Goal: Task Accomplishment & Management: Use online tool/utility

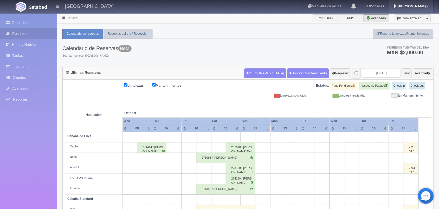
click at [426, 6] on span "Marlene" at bounding box center [412, 6] width 30 height 4
click at [412, 23] on link "Salir / Log Out" at bounding box center [413, 24] width 41 height 7
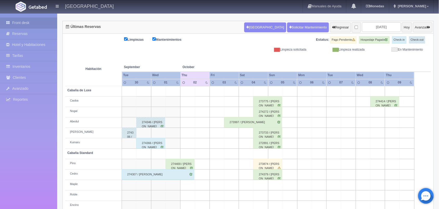
scroll to position [59, 0]
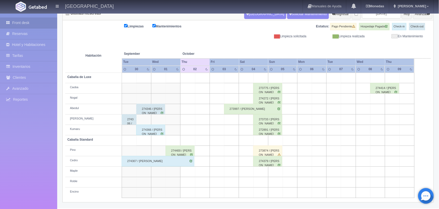
click at [149, 132] on div "274366 / [PERSON_NAME]" at bounding box center [150, 129] width 29 height 10
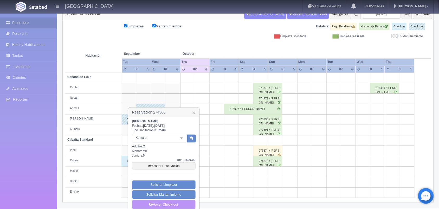
click at [163, 203] on link "Hacer Check-out" at bounding box center [164, 204] width 64 height 9
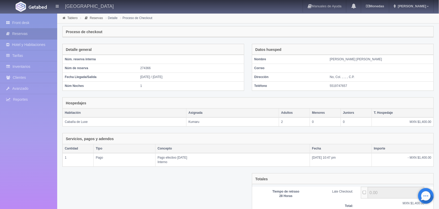
scroll to position [43, 0]
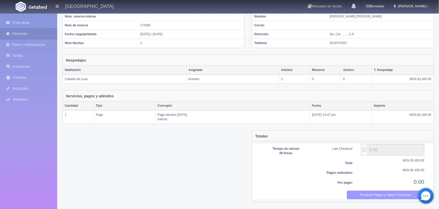
click at [366, 191] on button "Finalizar Pagos y Hacer Checkout" at bounding box center [386, 194] width 78 height 9
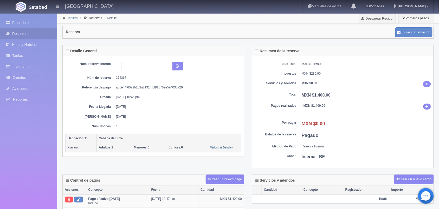
click at [71, 17] on link "Tablero" at bounding box center [72, 18] width 10 height 4
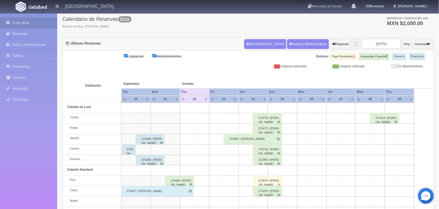
scroll to position [59, 0]
